Goal: Navigation & Orientation: Find specific page/section

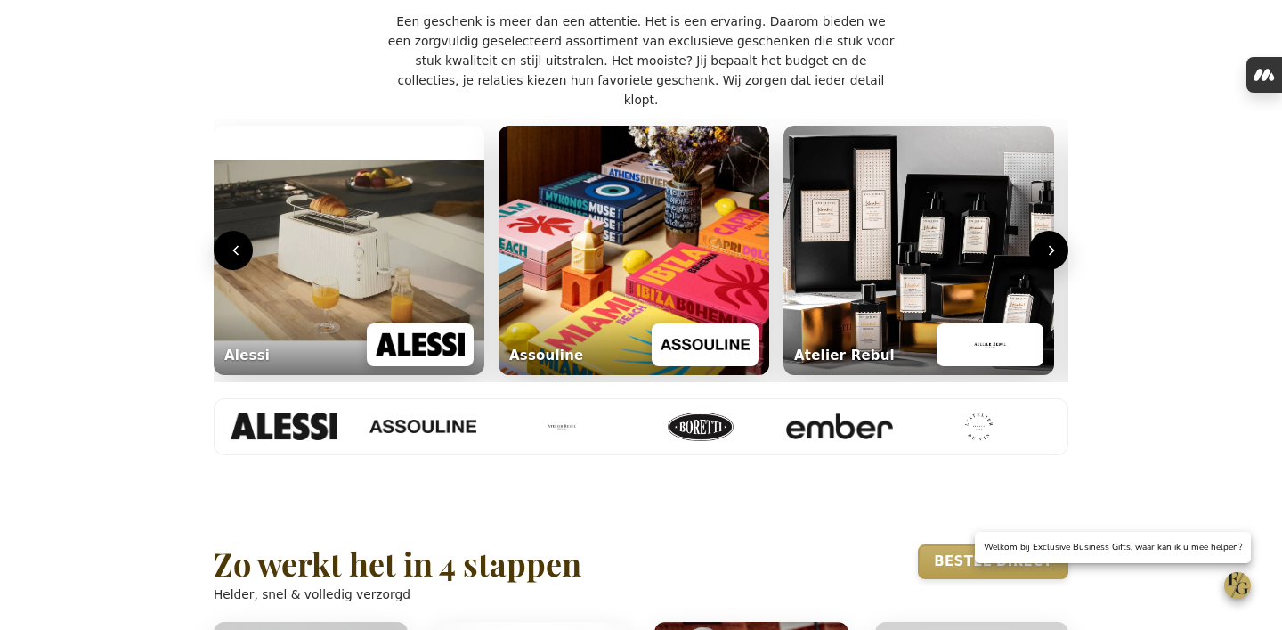
scroll to position [778, 0]
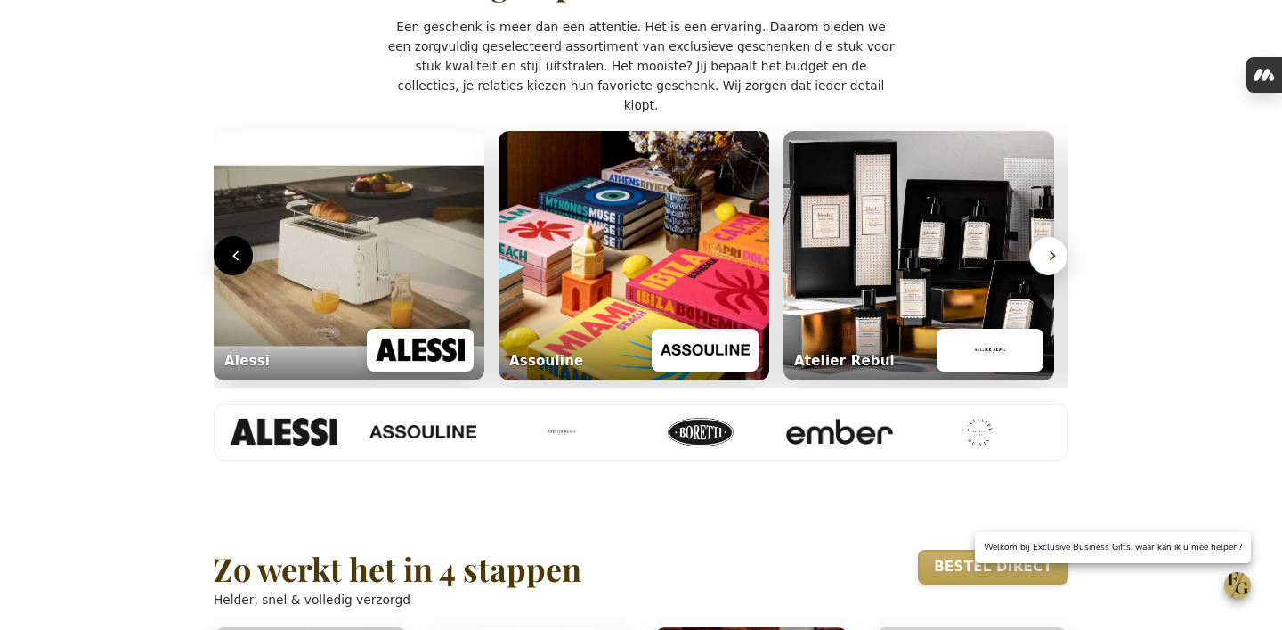
type input "[PERSON_NAME][EMAIL_ADDRESS][DOMAIN_NAME]"
click at [1052, 260] on icon "Volgende" at bounding box center [1053, 255] width 4 height 9
click at [240, 264] on icon "Vorige" at bounding box center [237, 256] width 18 height 18
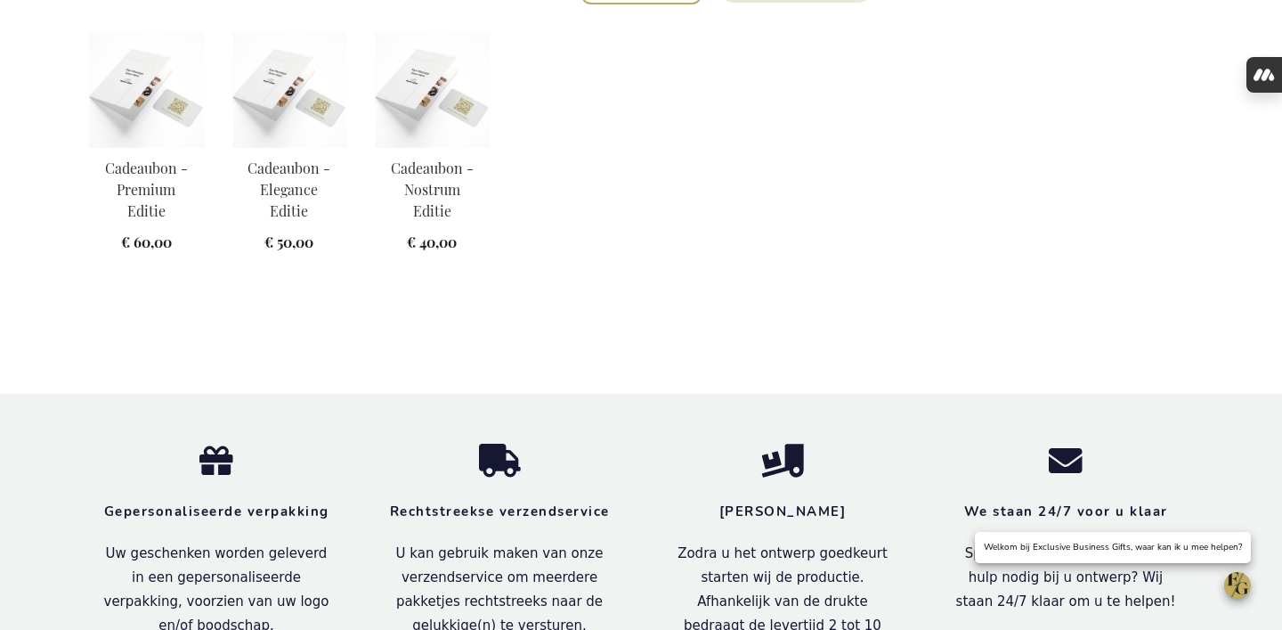
scroll to position [2479, 0]
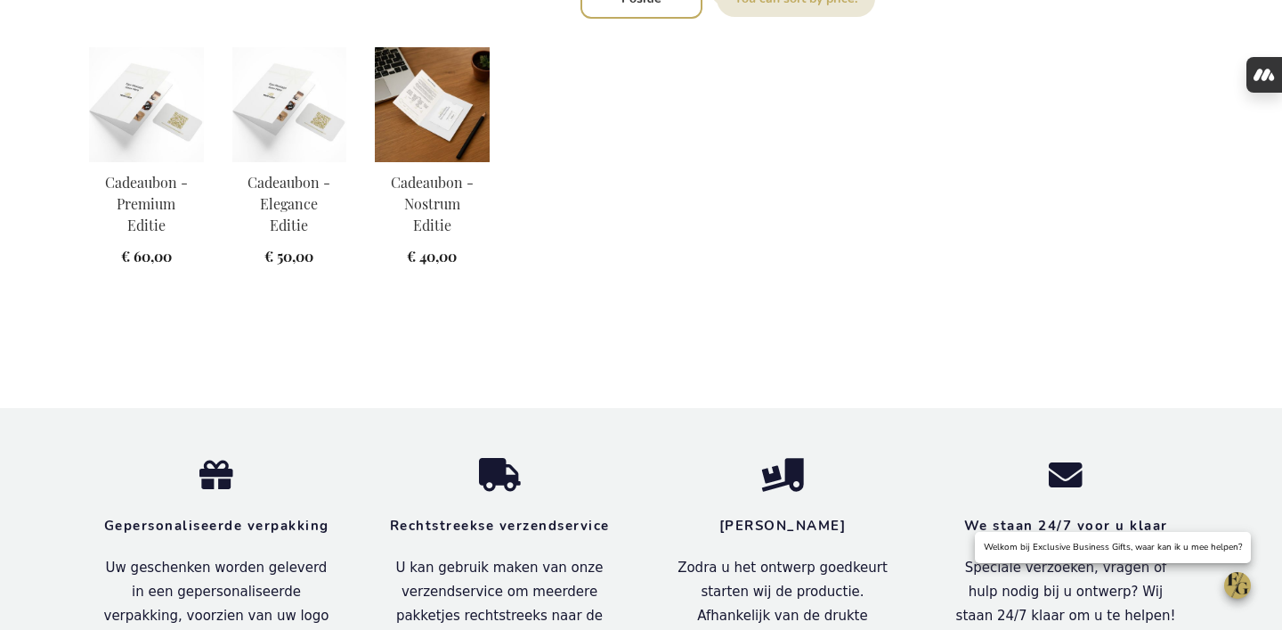
click at [457, 140] on img at bounding box center [432, 104] width 115 height 115
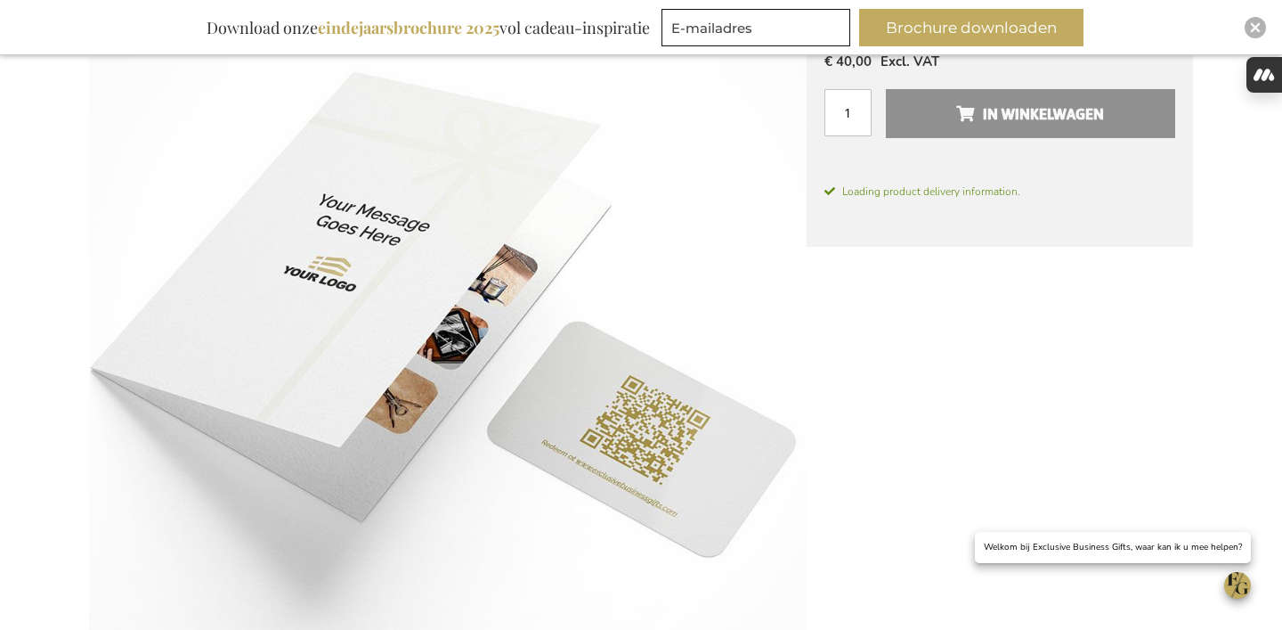
scroll to position [330, 0]
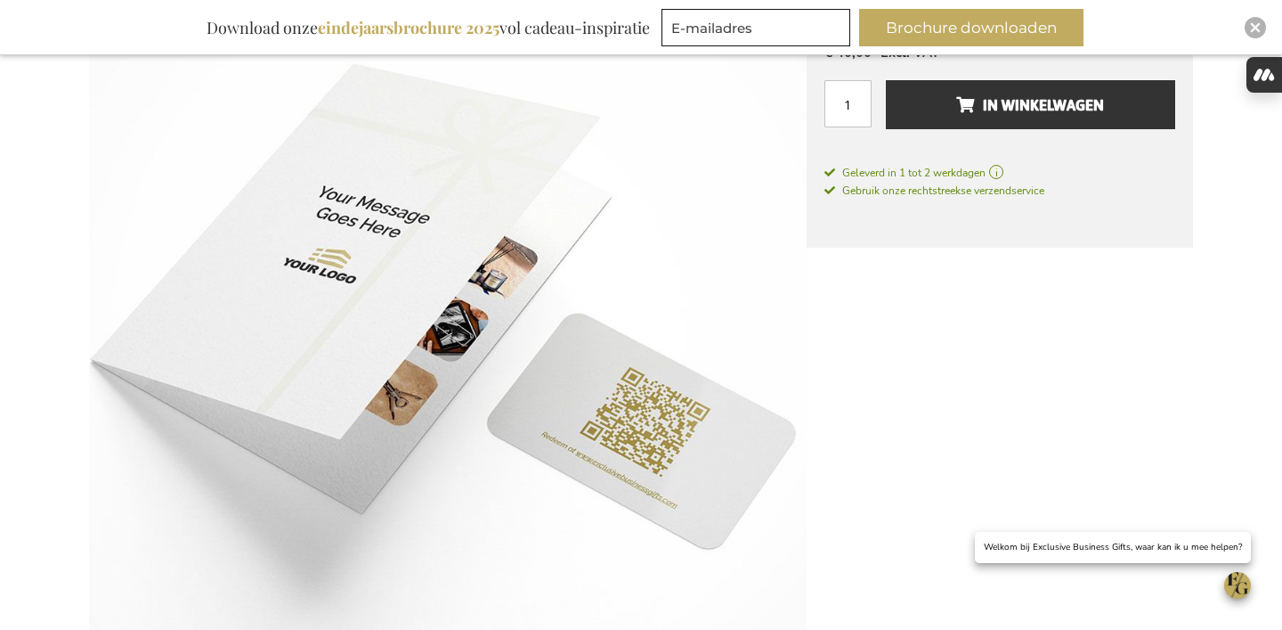
type input "frederic@salixconsult.be"
click at [1262, 28] on div "Close" at bounding box center [1255, 27] width 21 height 21
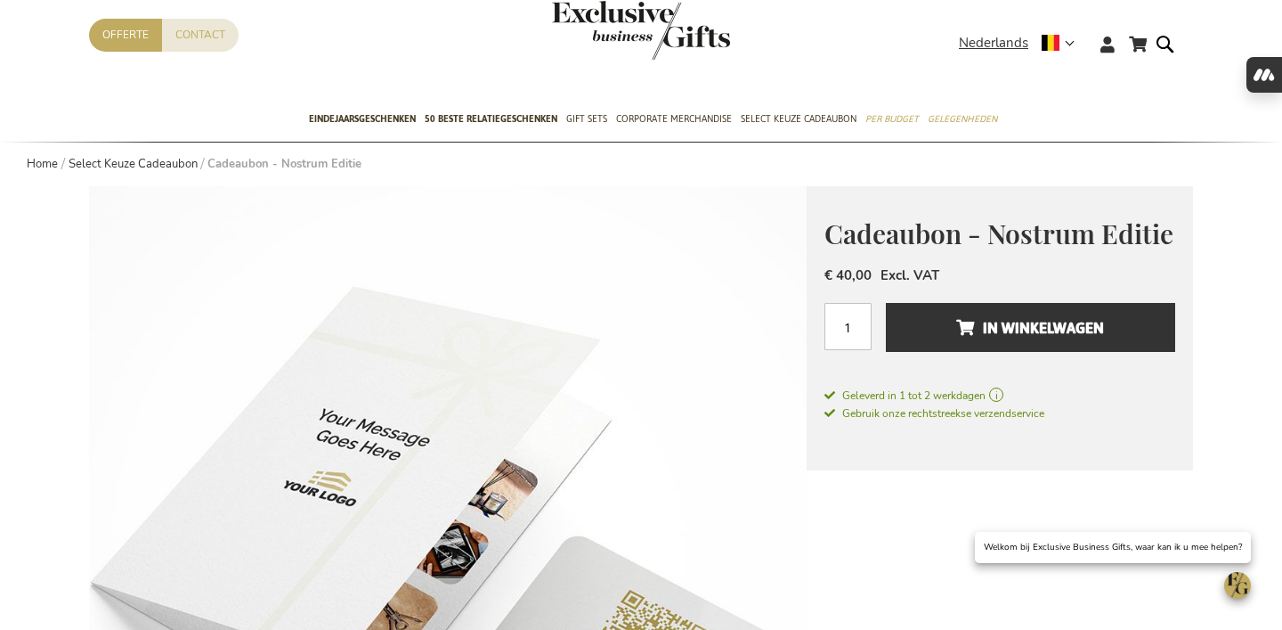
scroll to position [109, 0]
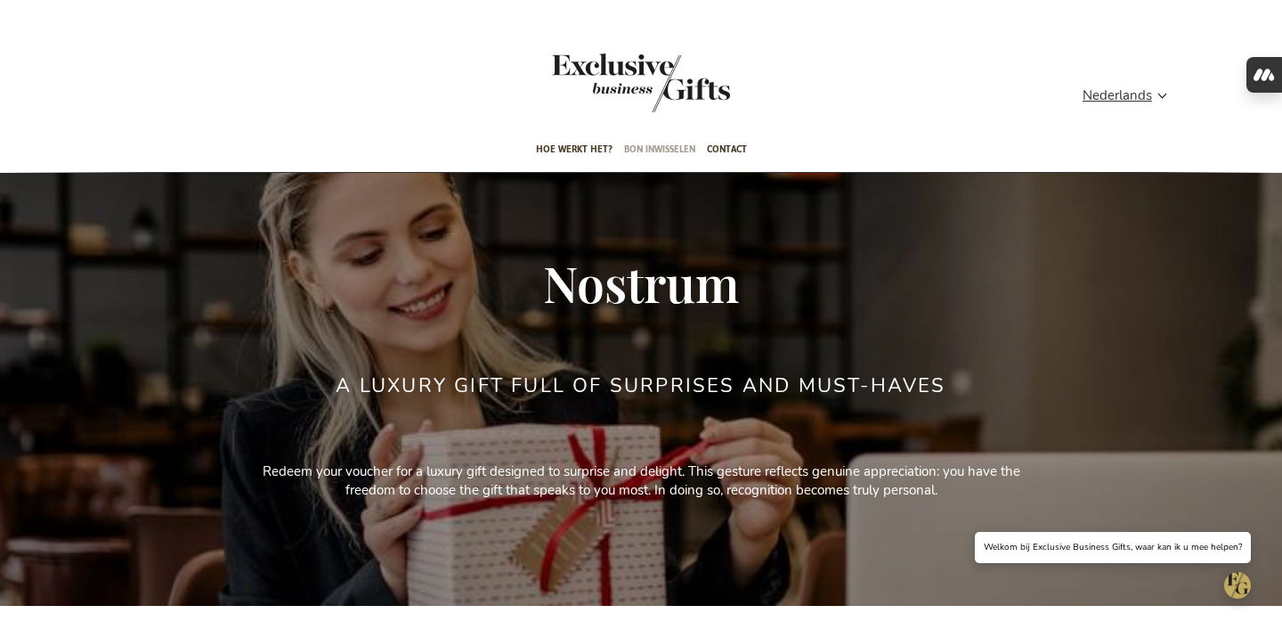
click at [664, 148] on span "Bon inwisselen" at bounding box center [659, 149] width 71 height 42
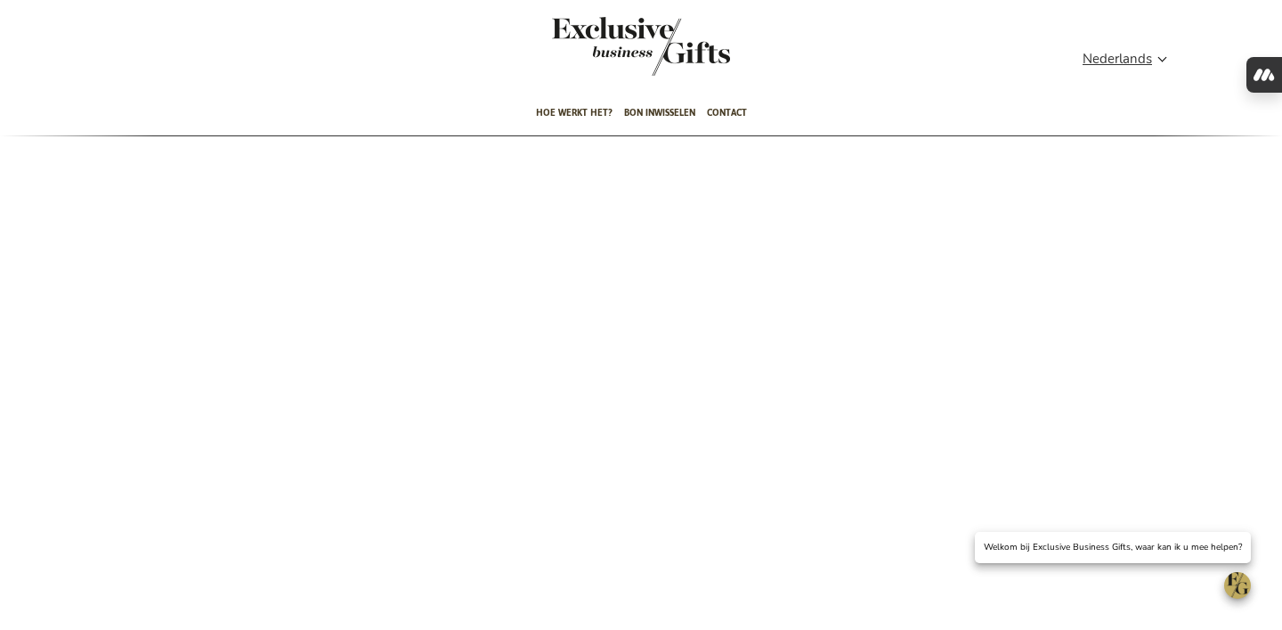
scroll to position [29, 0]
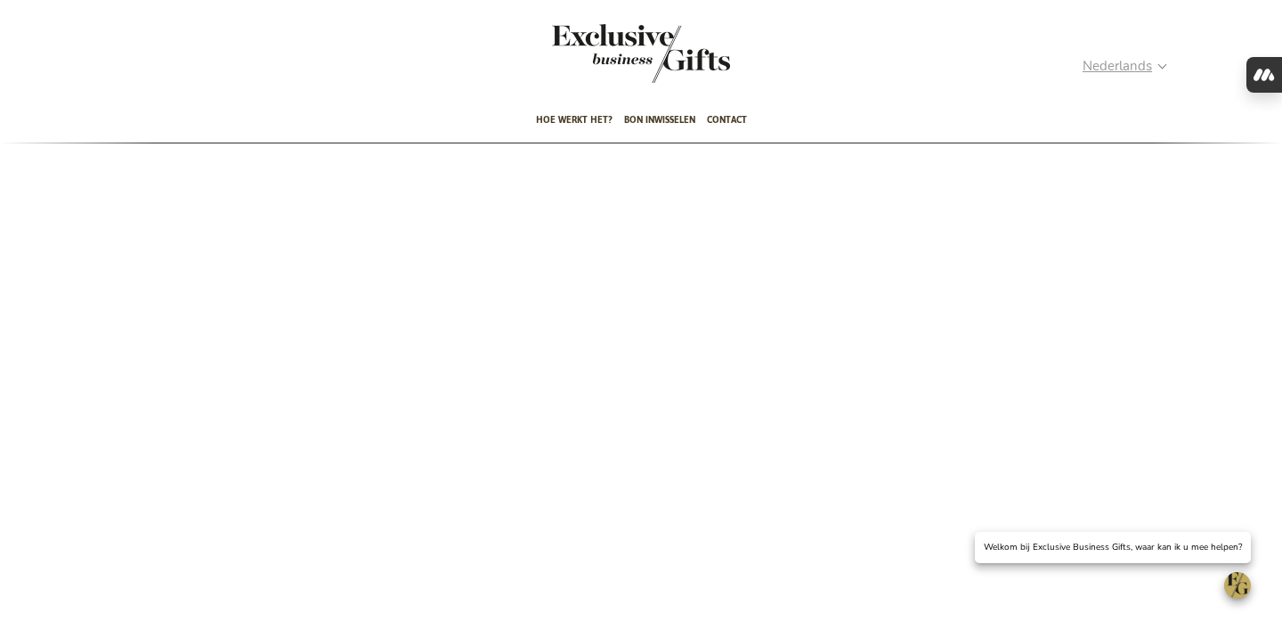
type input "frederic@salixconsult.be"
click at [1161, 64] on strong "Nederlands" at bounding box center [1124, 66] width 83 height 20
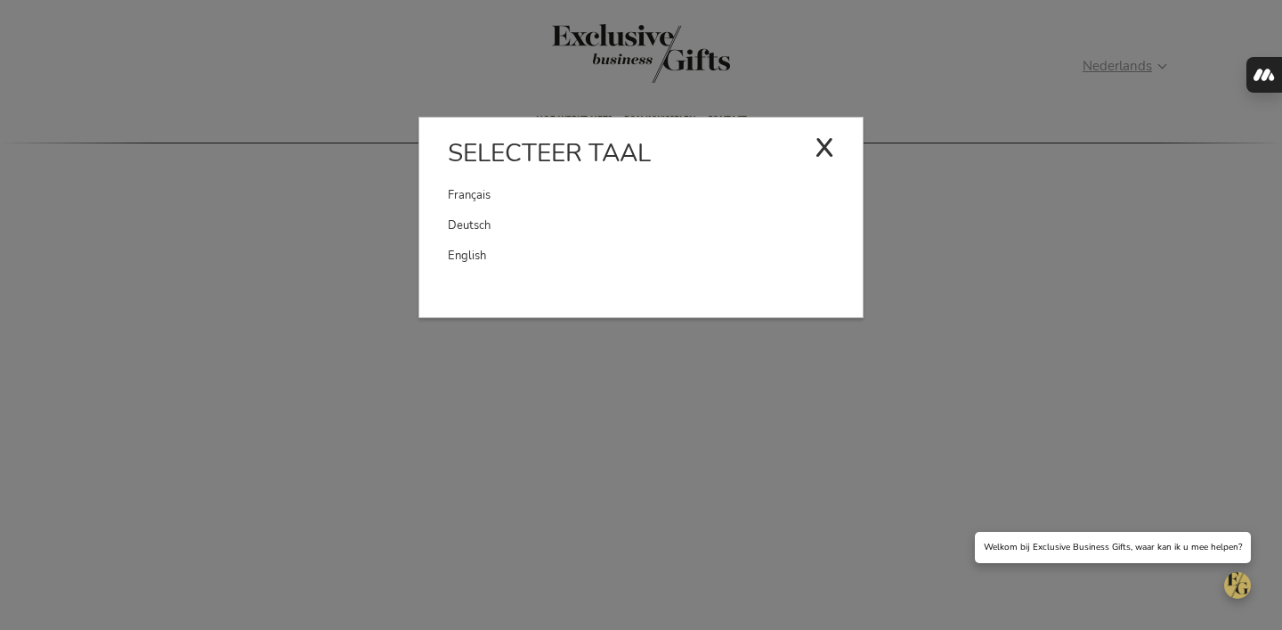
click at [830, 147] on div "x" at bounding box center [825, 144] width 20 height 53
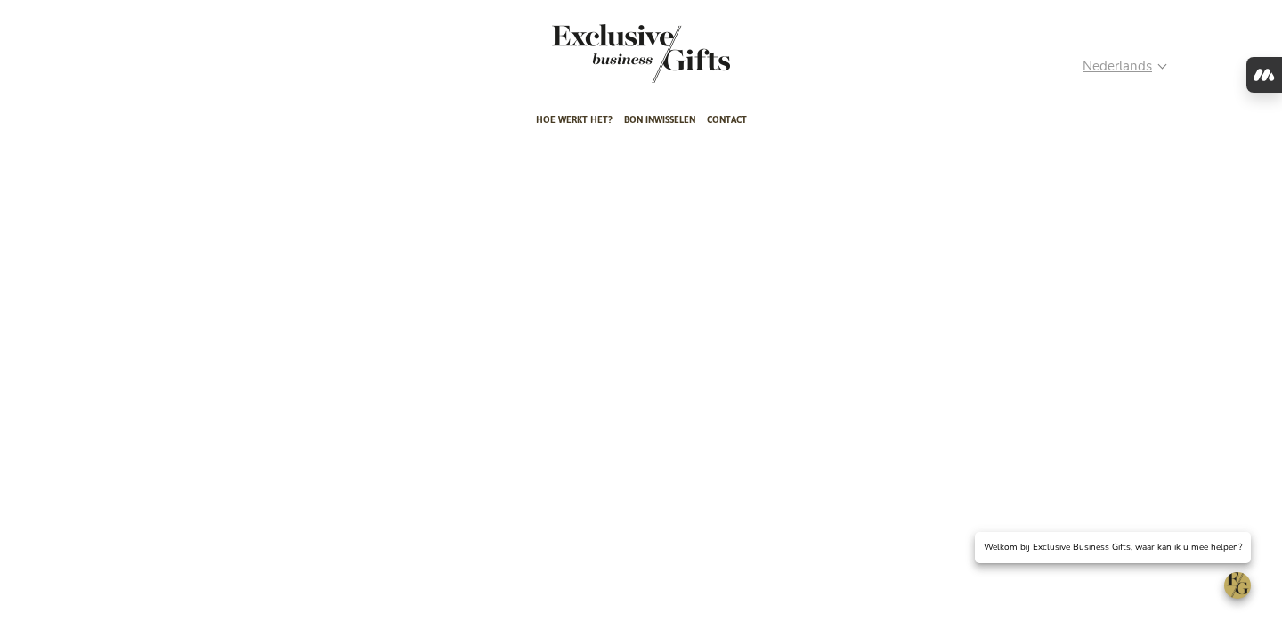
click at [1143, 60] on span "Nederlands" at bounding box center [1117, 66] width 69 height 20
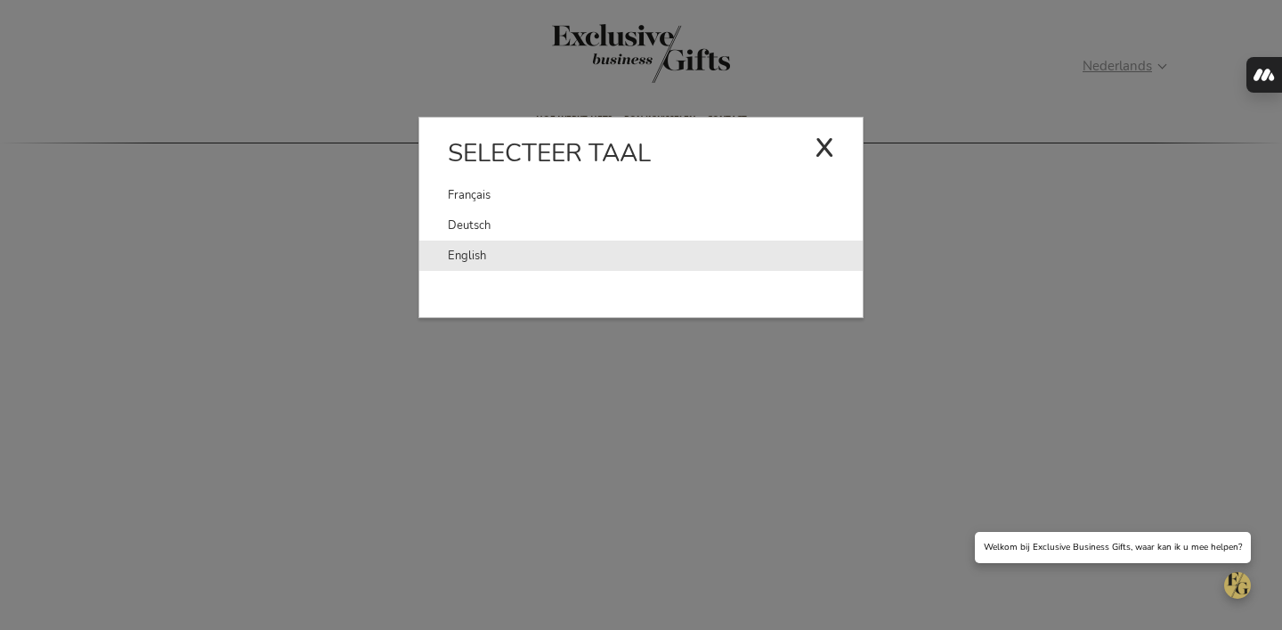
click at [682, 253] on link "English" at bounding box center [655, 255] width 415 height 30
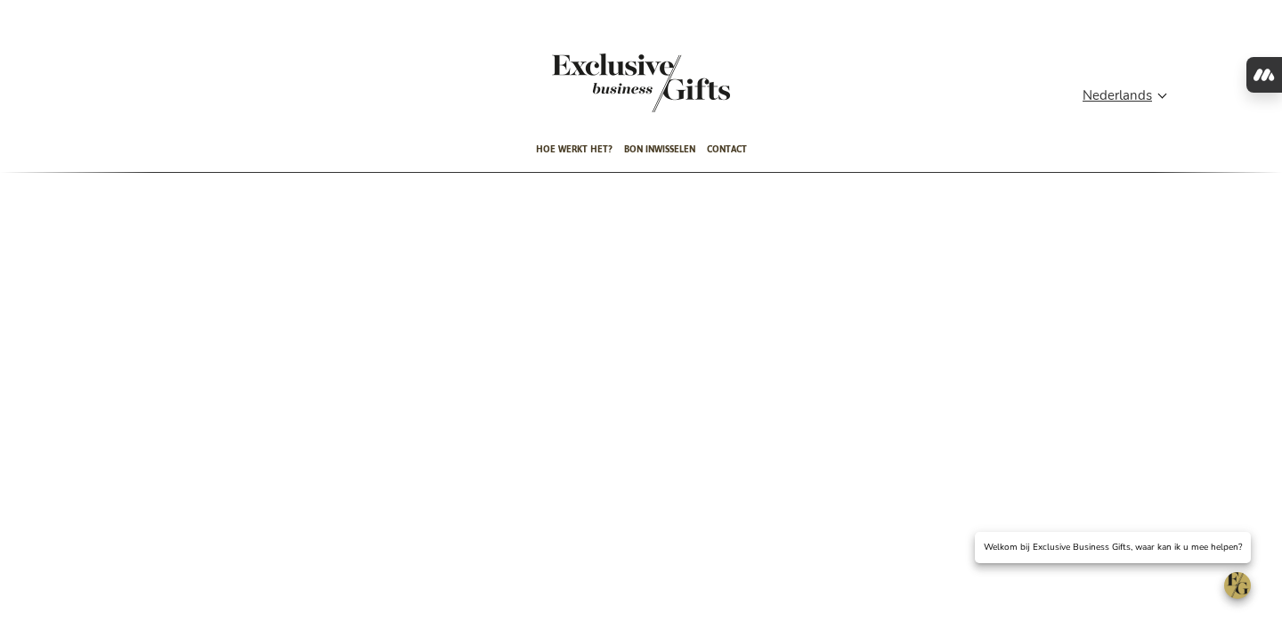
scroll to position [29, 0]
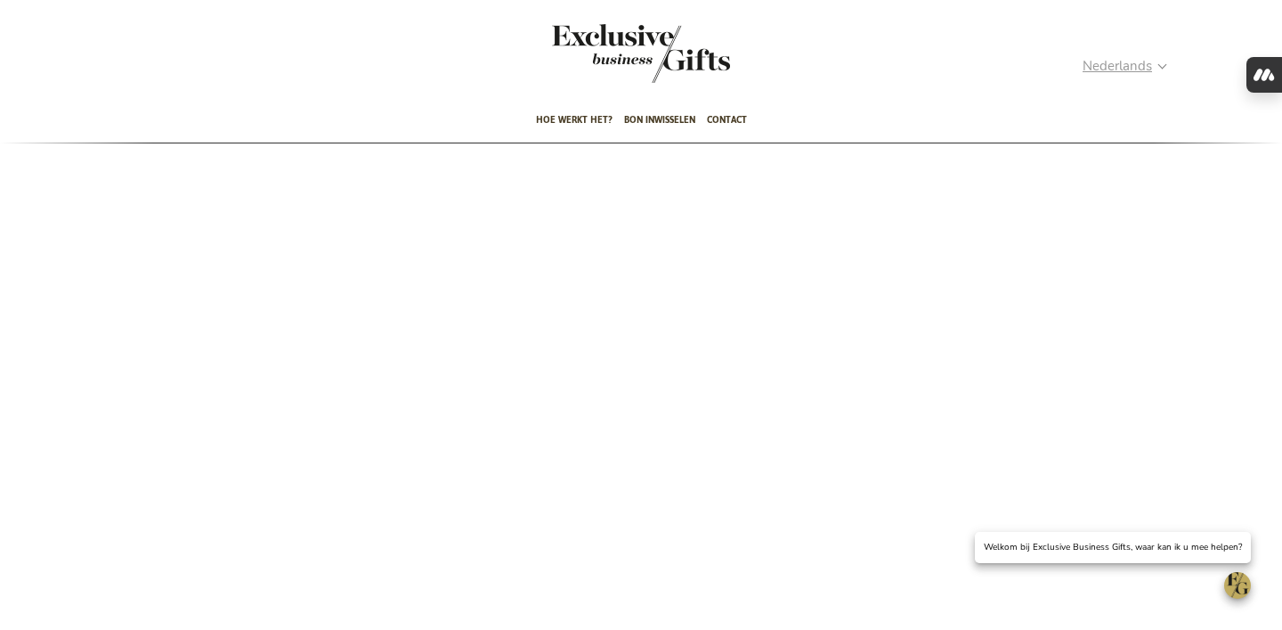
type input "[PERSON_NAME][EMAIL_ADDRESS][DOMAIN_NAME]"
click at [1152, 62] on strong "Nederlands" at bounding box center [1124, 66] width 83 height 20
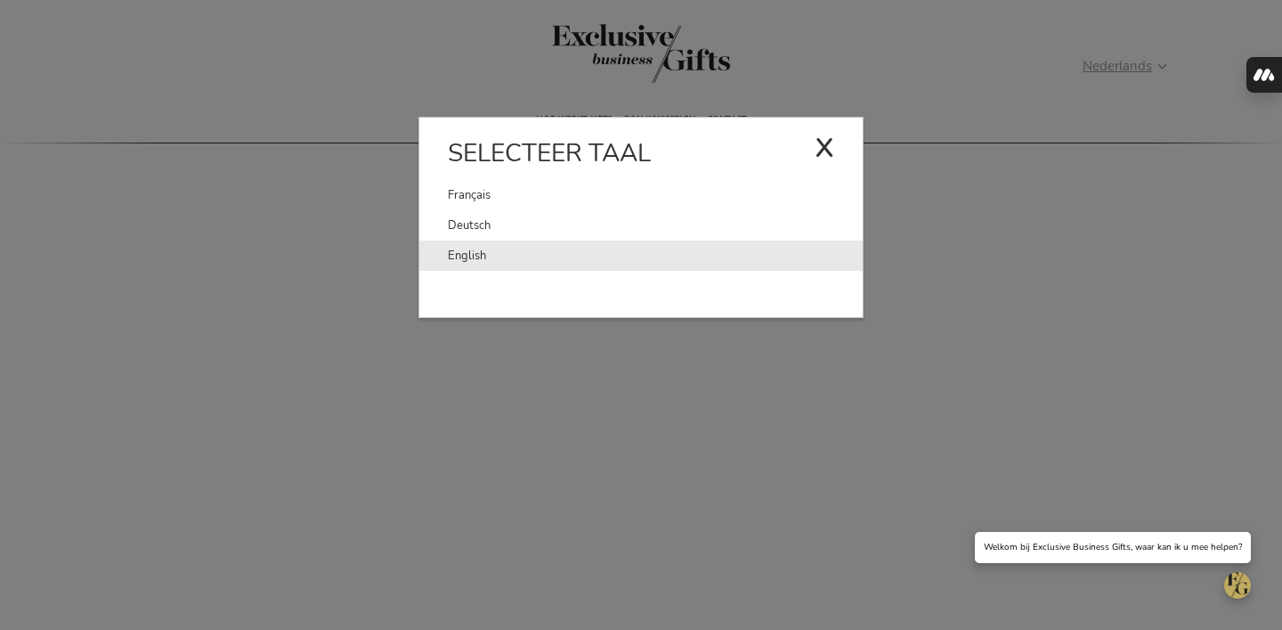
click at [579, 253] on link "English" at bounding box center [655, 255] width 415 height 30
